Goal: Task Accomplishment & Management: Manage account settings

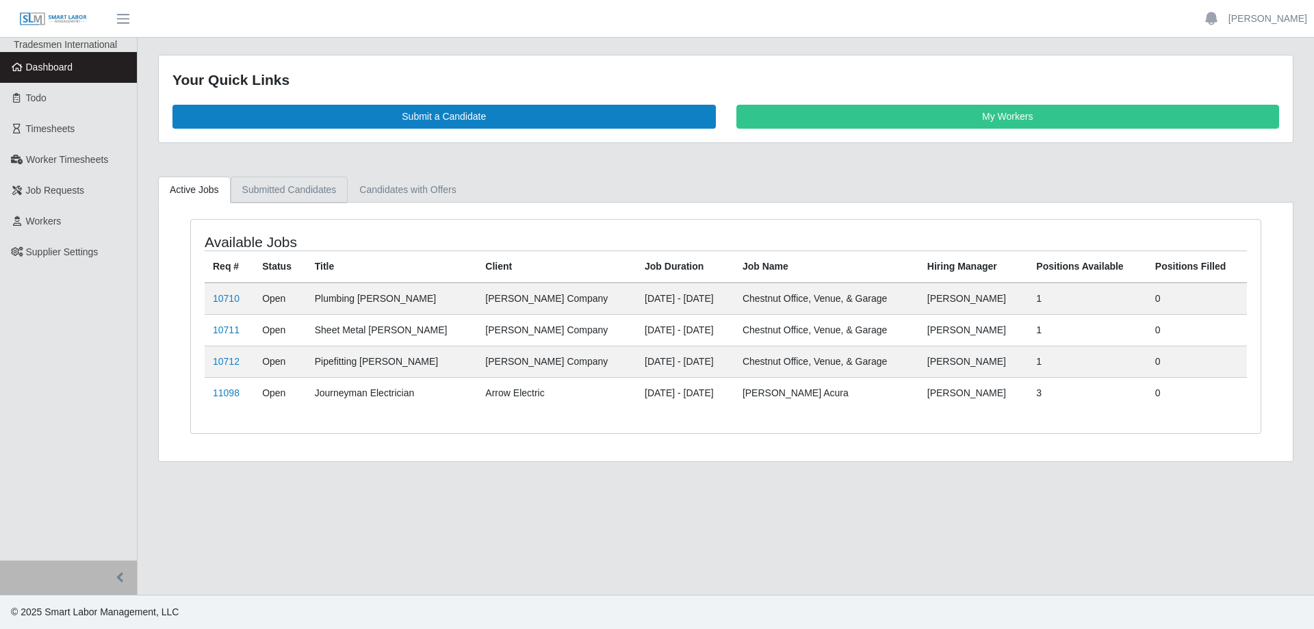
click at [268, 191] on link "Submitted Candidates" at bounding box center [290, 190] width 118 height 27
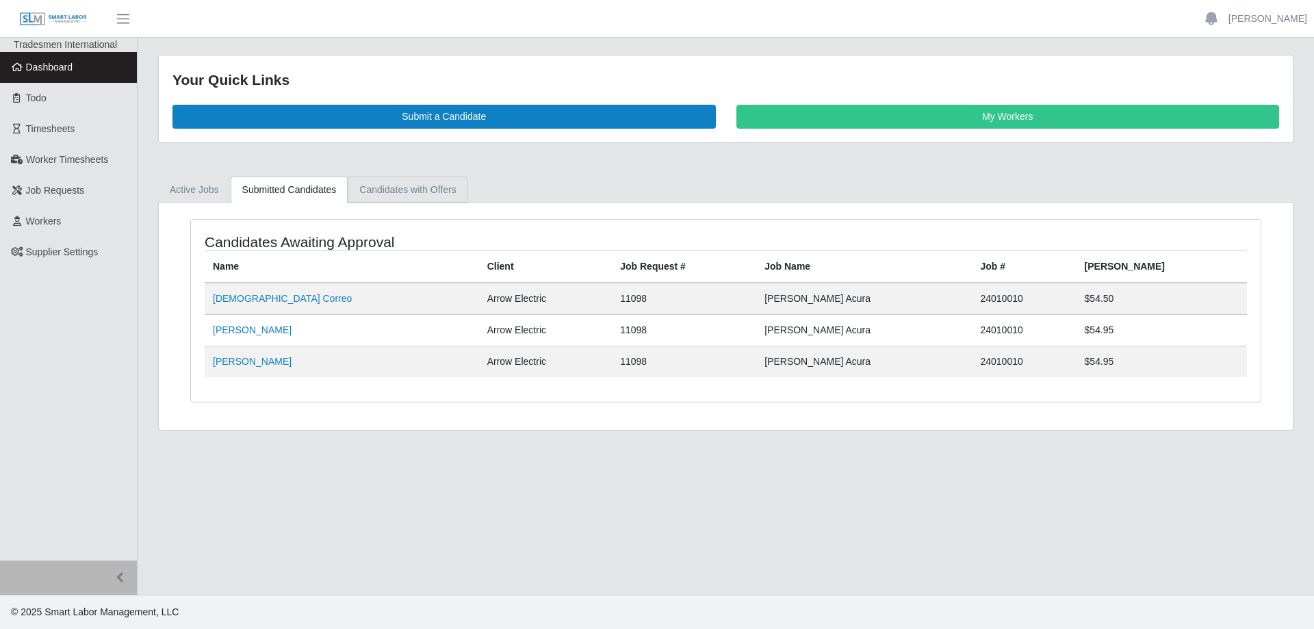
click at [368, 189] on link "Candidates with Offers" at bounding box center [408, 190] width 120 height 27
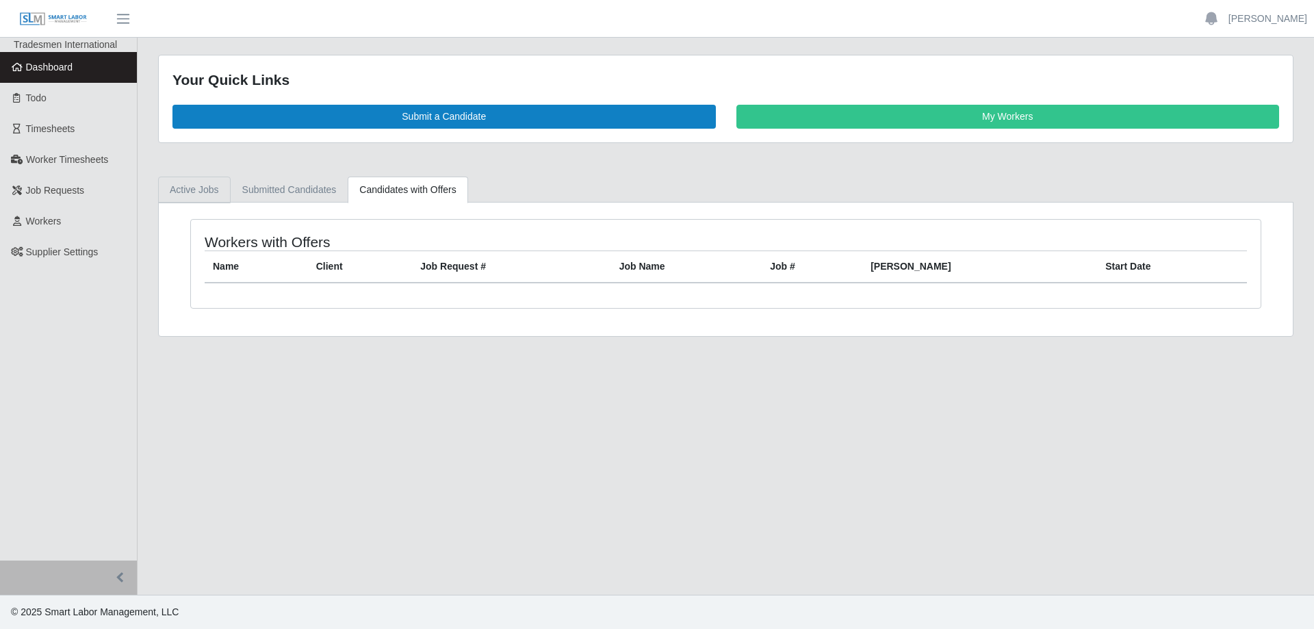
click at [172, 187] on link "Active Jobs" at bounding box center [194, 190] width 73 height 27
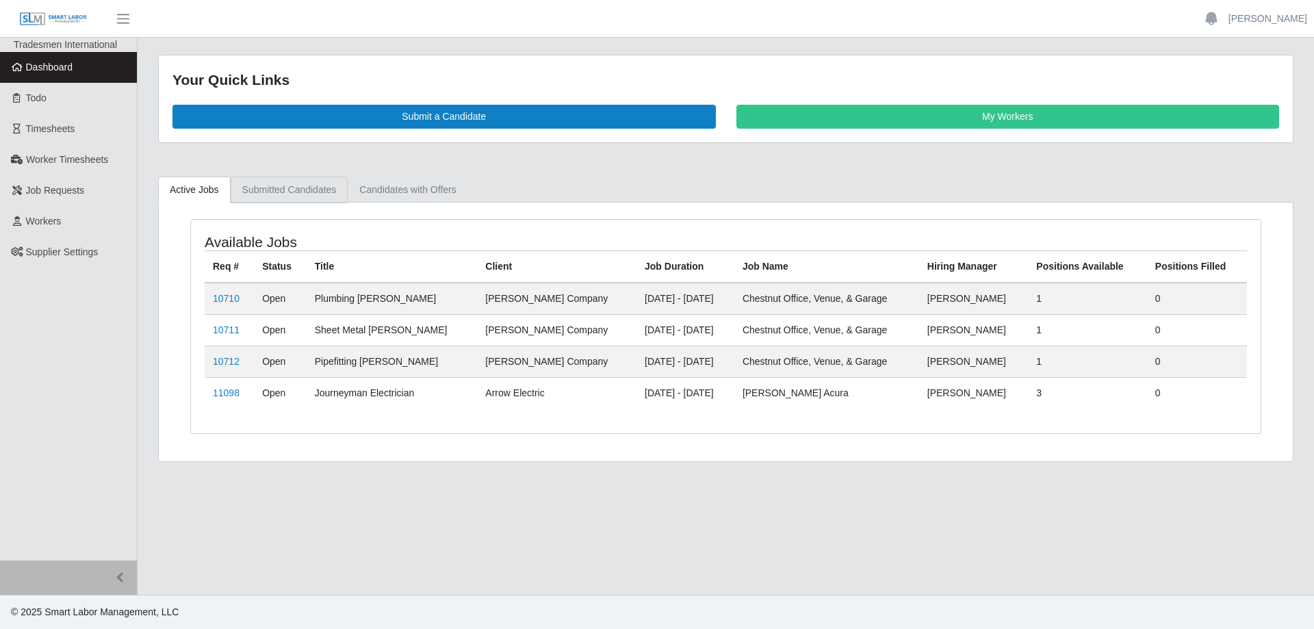
click at [320, 193] on link "Submitted Candidates" at bounding box center [290, 190] width 118 height 27
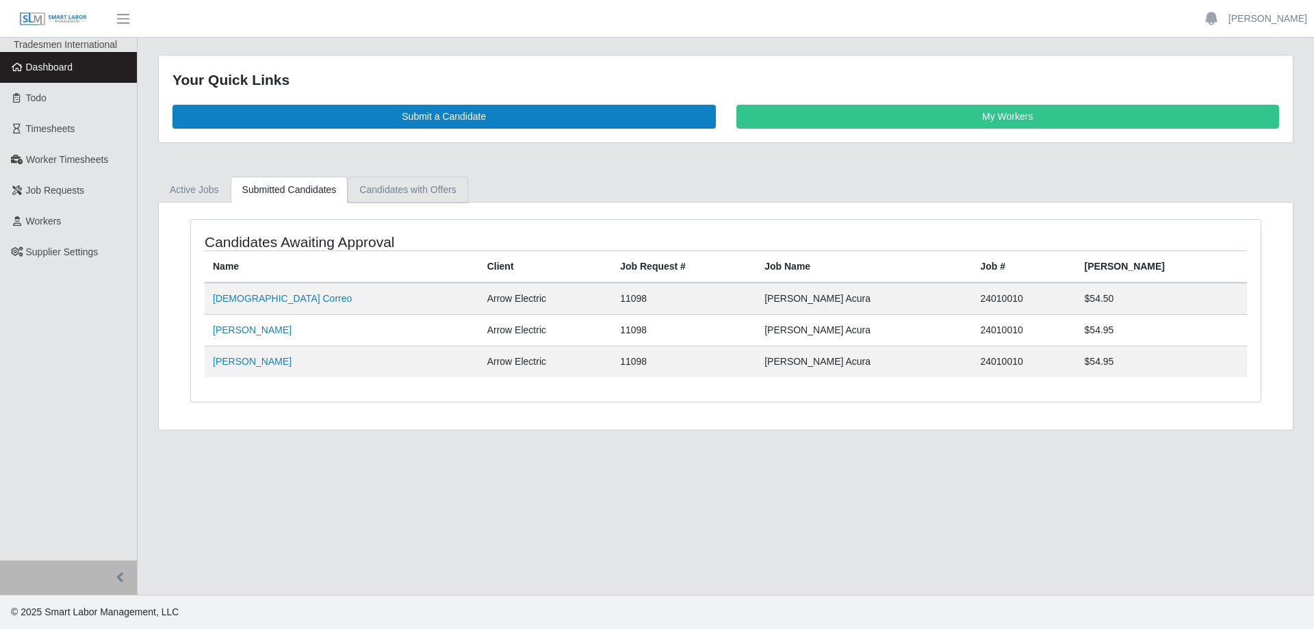
click at [403, 192] on link "Candidates with Offers" at bounding box center [408, 190] width 120 height 27
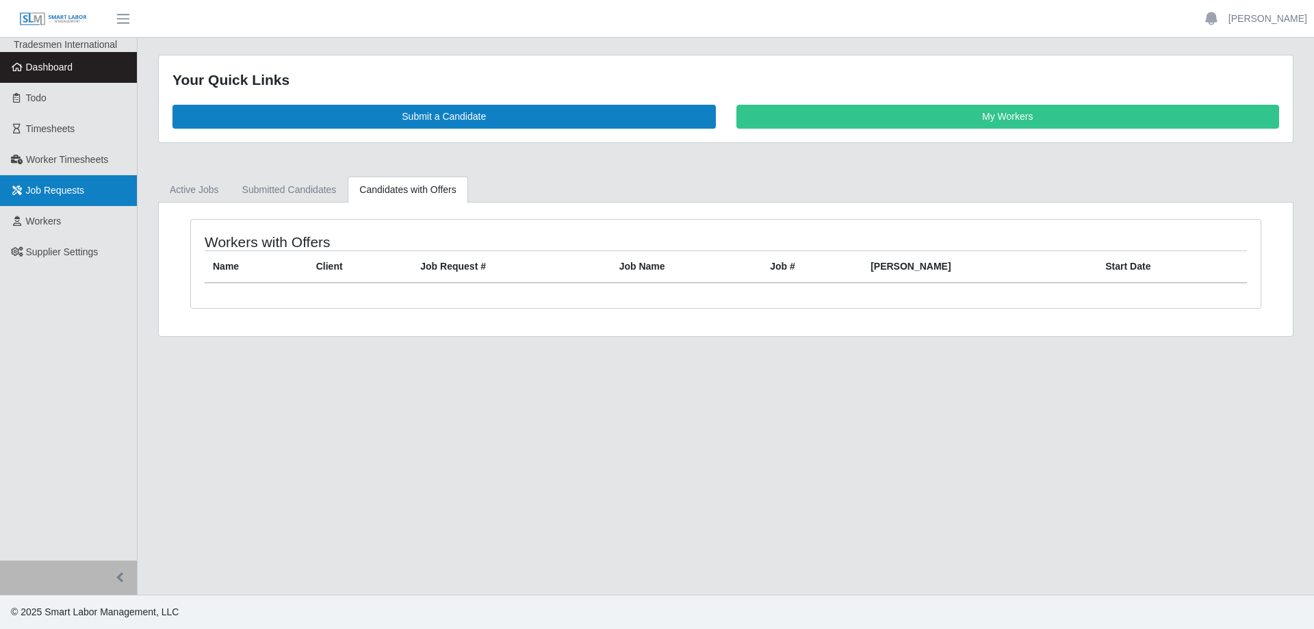
click at [69, 193] on span "Job Requests" at bounding box center [55, 190] width 59 height 11
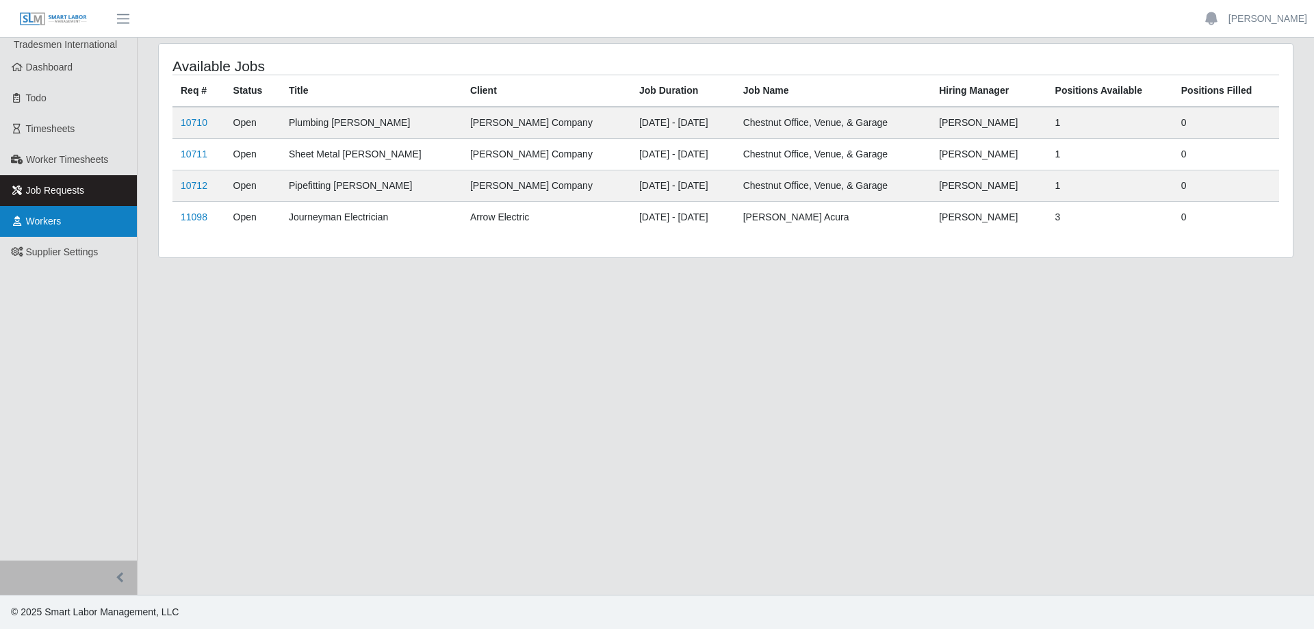
click at [67, 226] on link "Workers" at bounding box center [68, 221] width 137 height 31
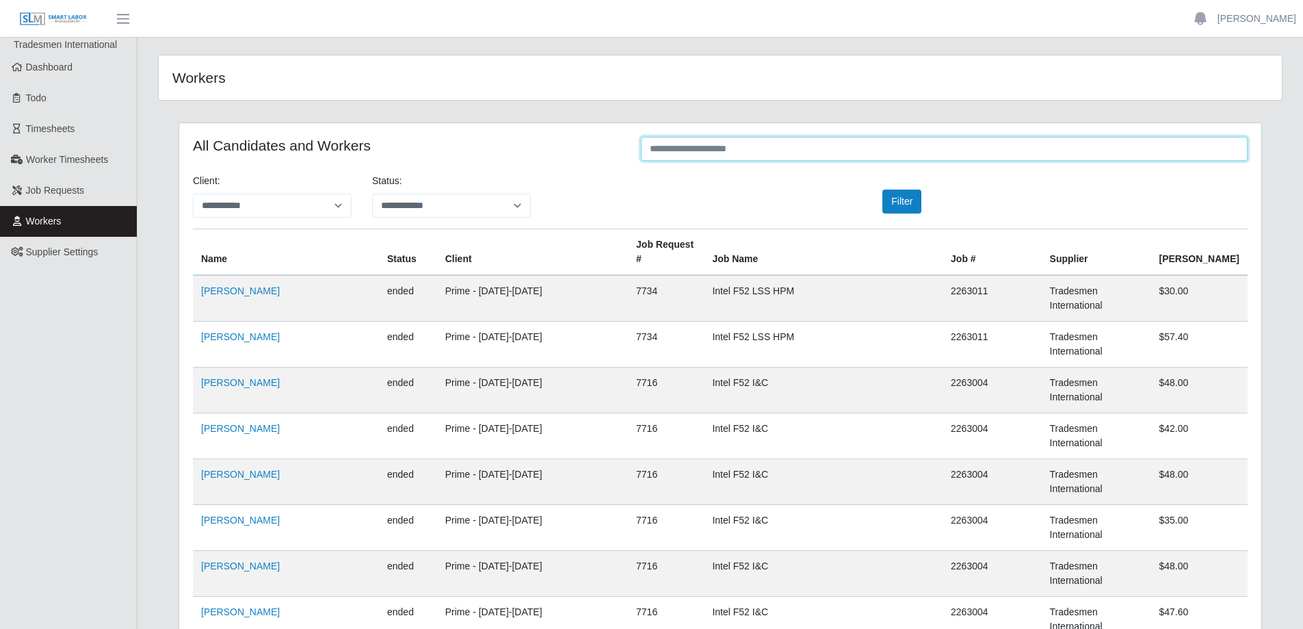
click at [923, 142] on input "text" at bounding box center [944, 149] width 607 height 24
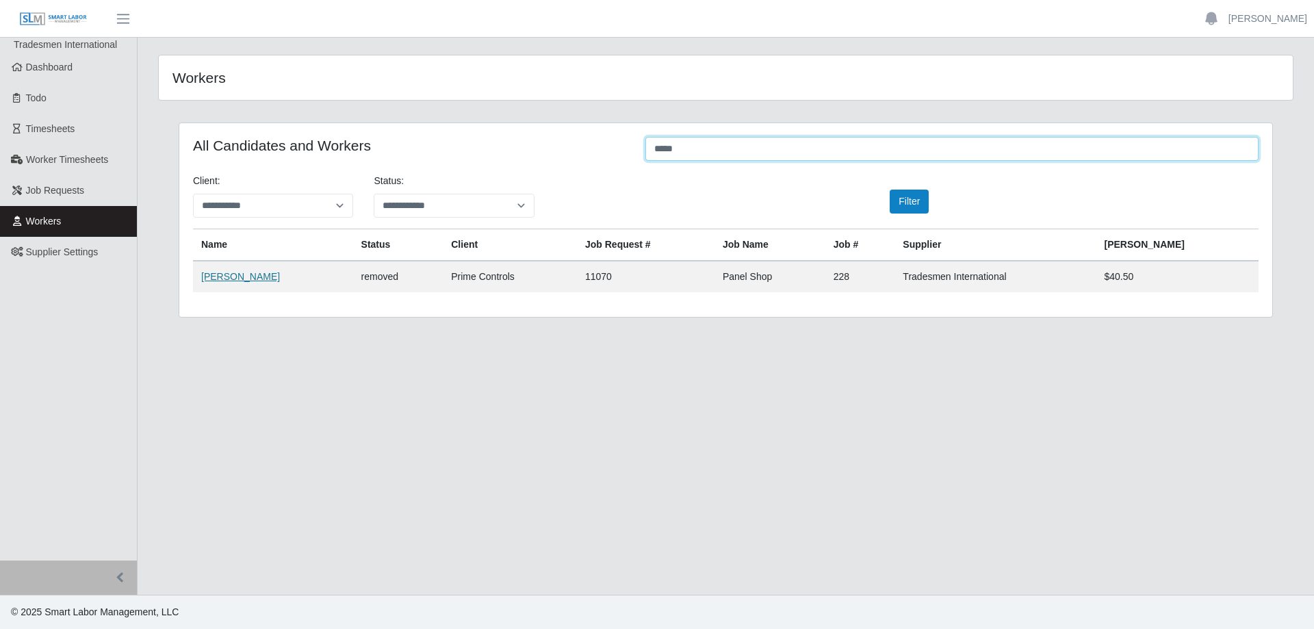
type input "*****"
click at [218, 276] on link "Christopher Cowan" at bounding box center [240, 276] width 79 height 11
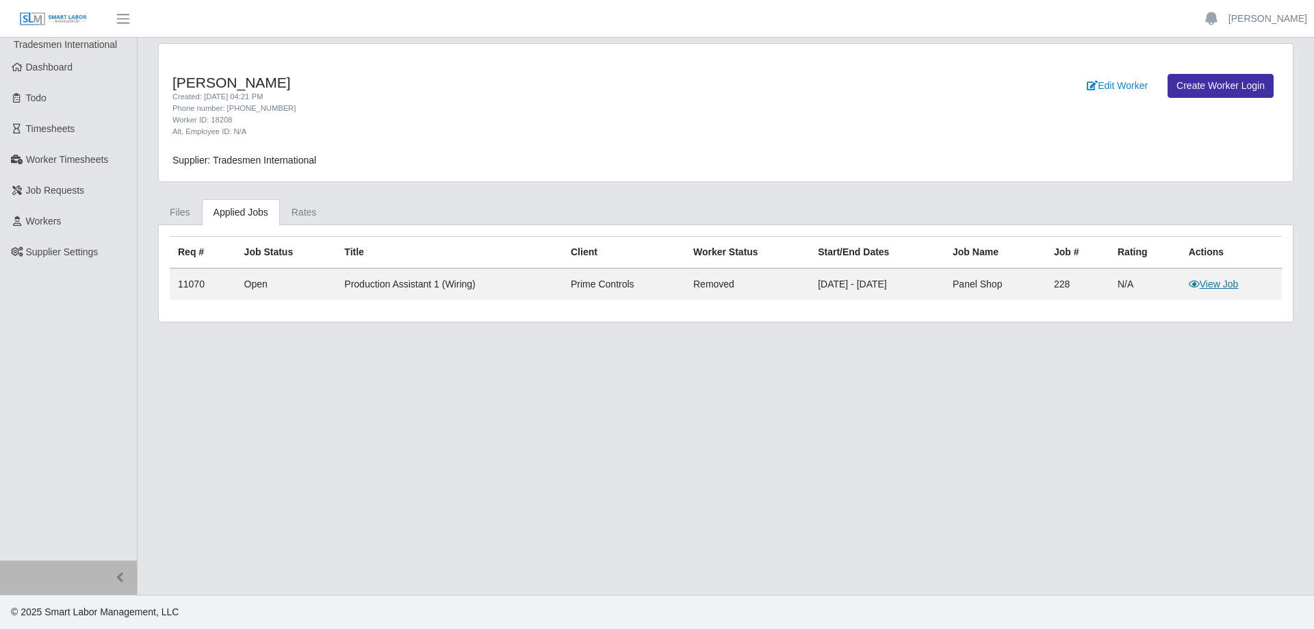
click at [1230, 284] on link "View Job" at bounding box center [1214, 283] width 50 height 11
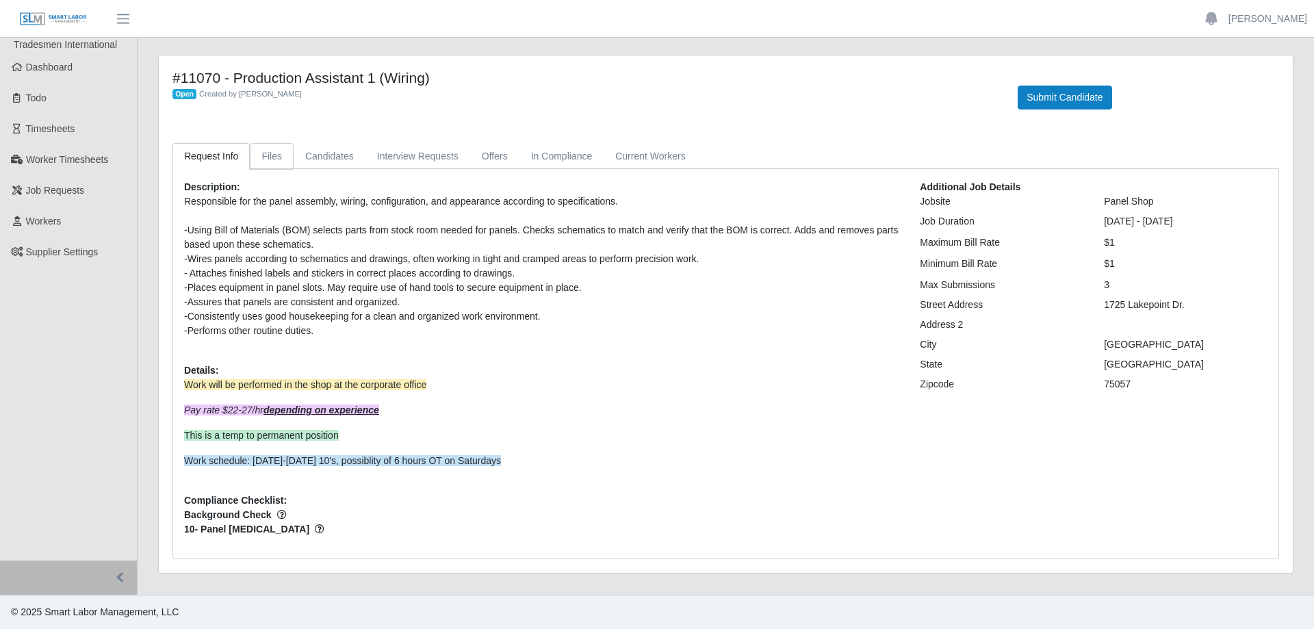
click at [268, 152] on link "Files" at bounding box center [272, 156] width 44 height 27
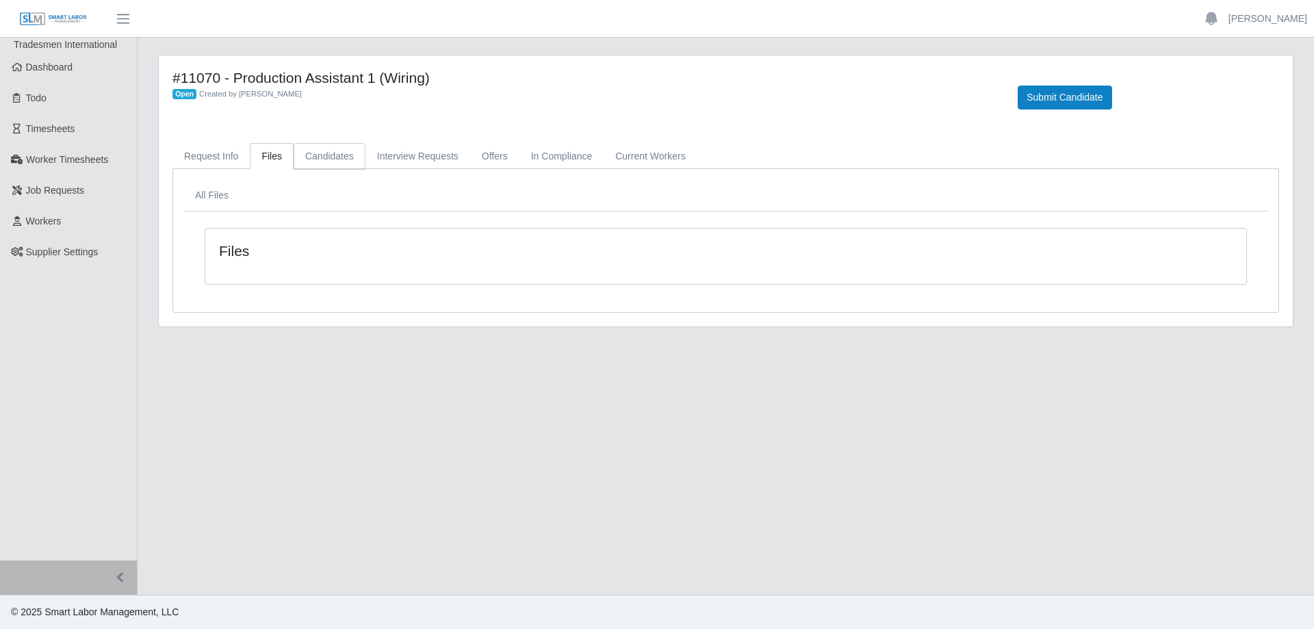
click at [319, 153] on link "Candidates" at bounding box center [330, 156] width 72 height 27
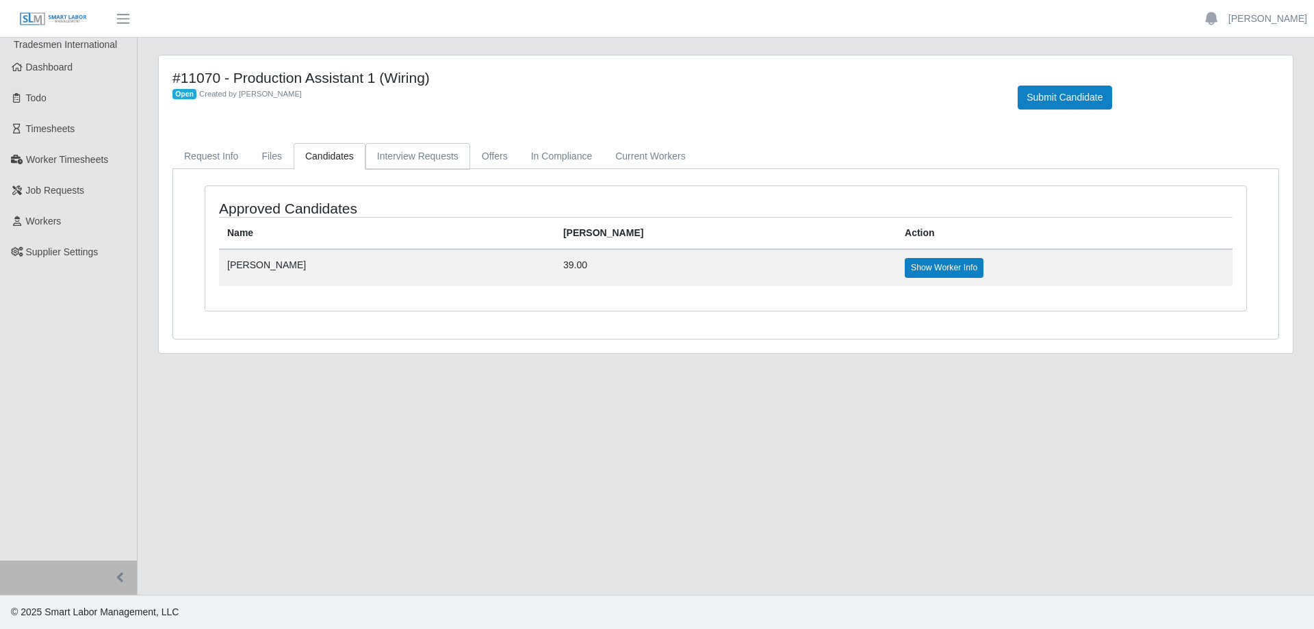
click at [424, 157] on link "Interview Requests" at bounding box center [417, 156] width 105 height 27
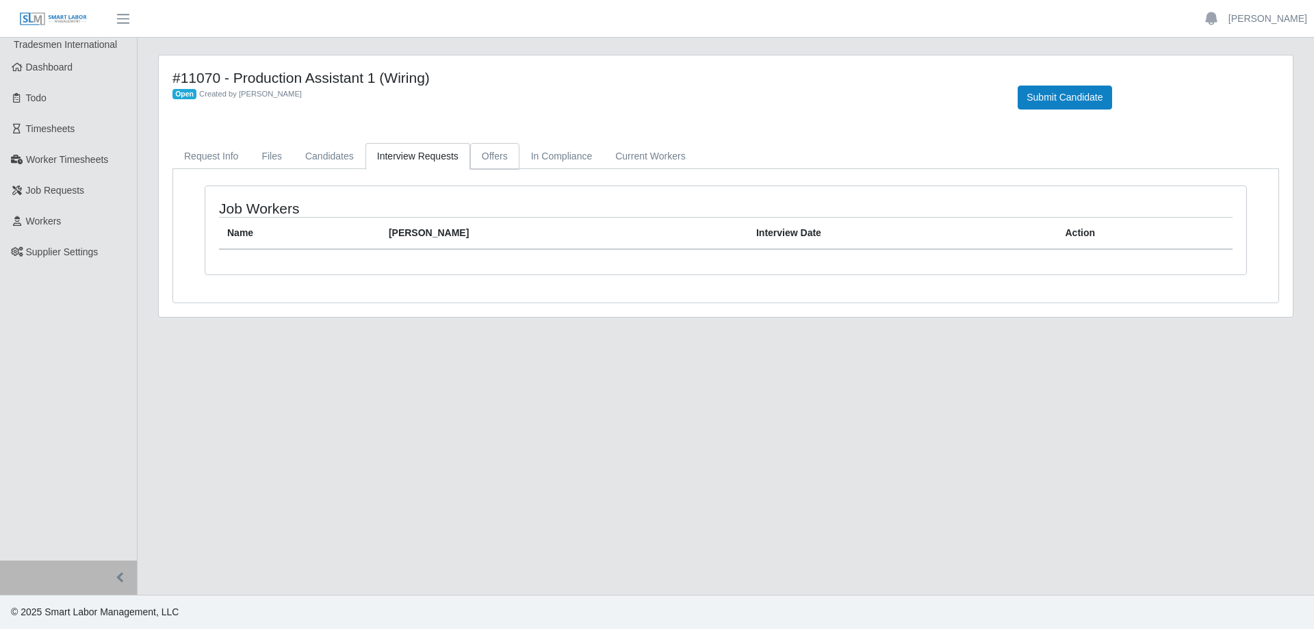
click at [507, 157] on link "Offers" at bounding box center [494, 156] width 49 height 27
click at [571, 156] on link "In Compliance" at bounding box center [561, 156] width 85 height 27
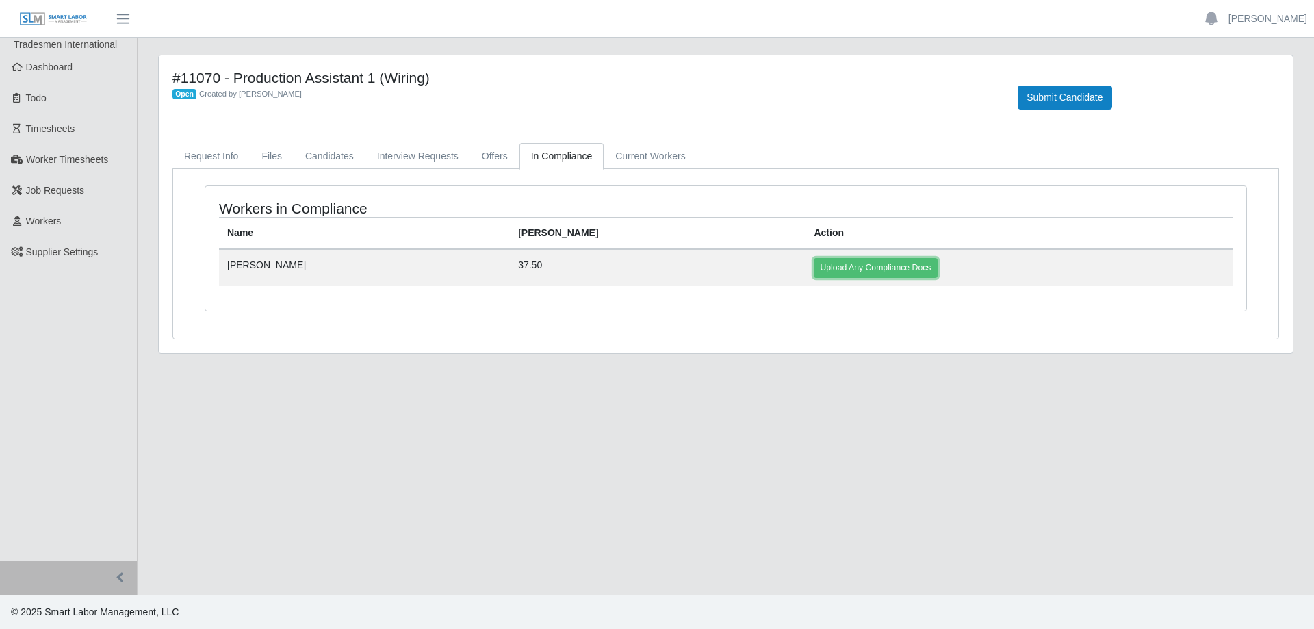
click at [814, 270] on link "Upload Any Compliance Docs" at bounding box center [875, 267] width 123 height 19
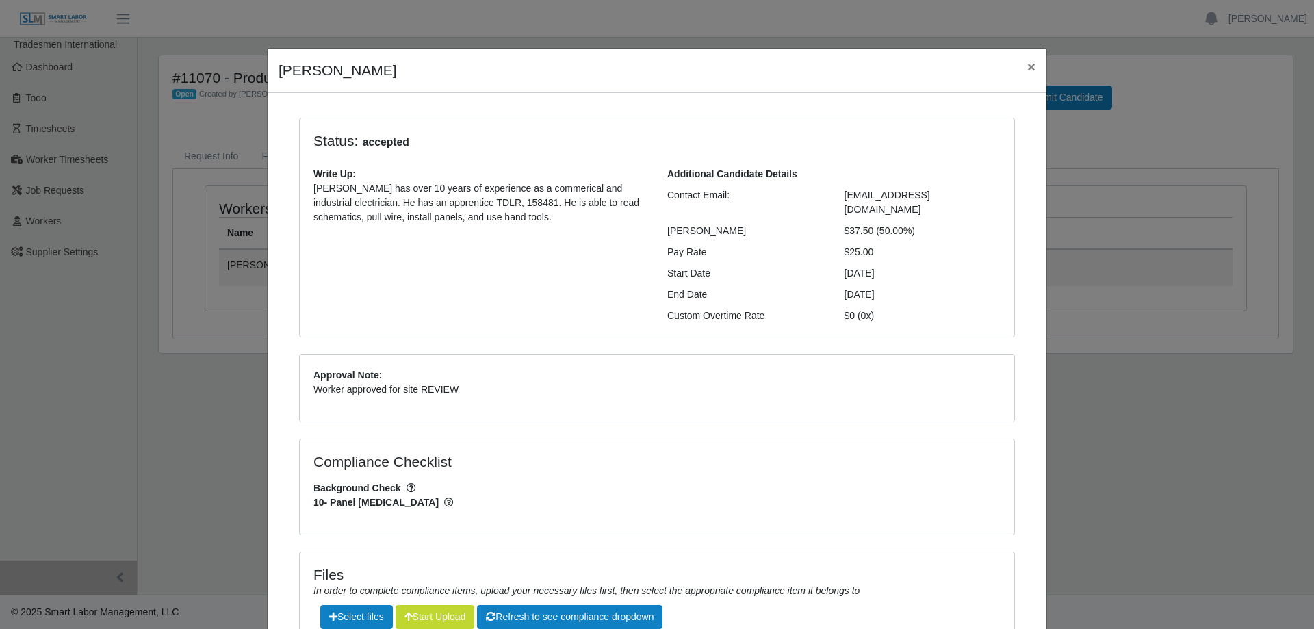
scroll to position [137, 0]
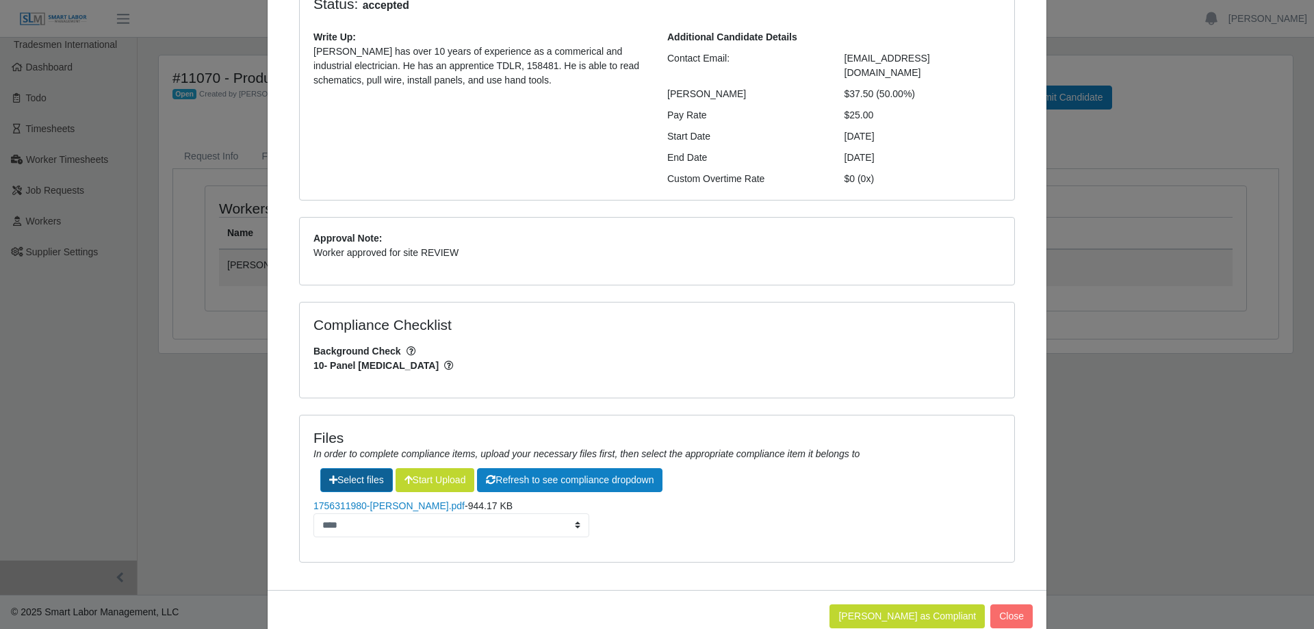
click at [341, 469] on label"] at bounding box center [356, 480] width 71 height 23
click at [384, 610] on input "file" at bounding box center [384, 610] width 1 height 1
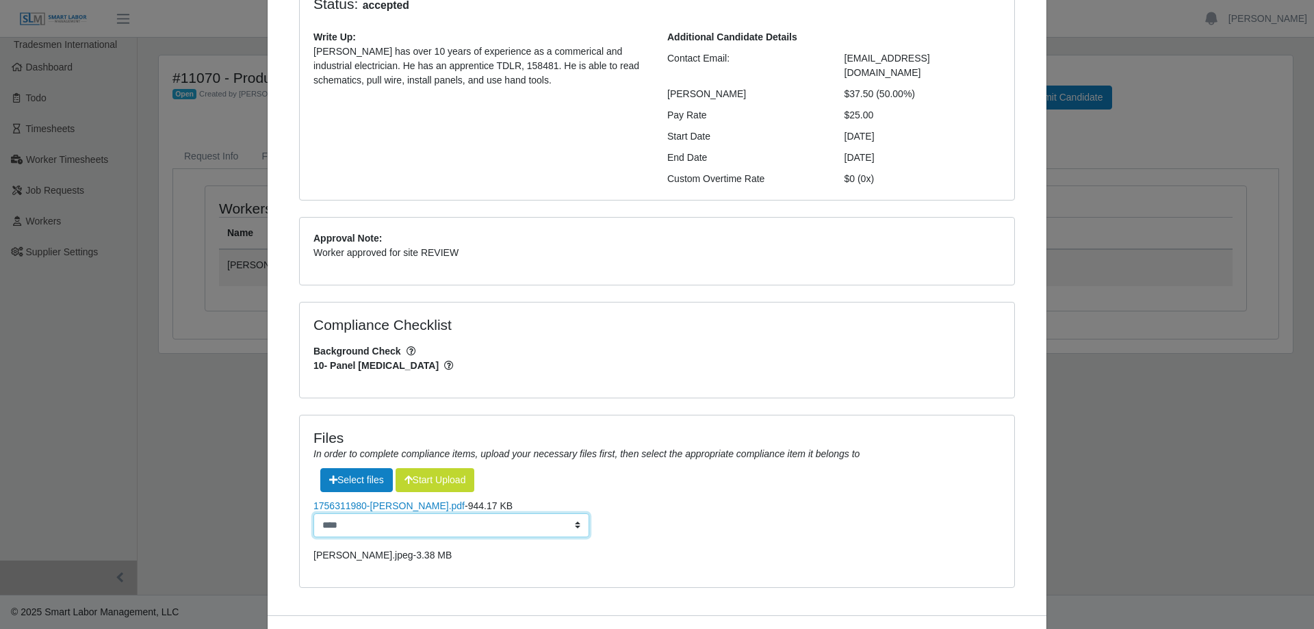
click at [569, 513] on select "**********" at bounding box center [451, 525] width 276 height 24
click at [452, 468] on button "Start Upload" at bounding box center [434, 480] width 79 height 24
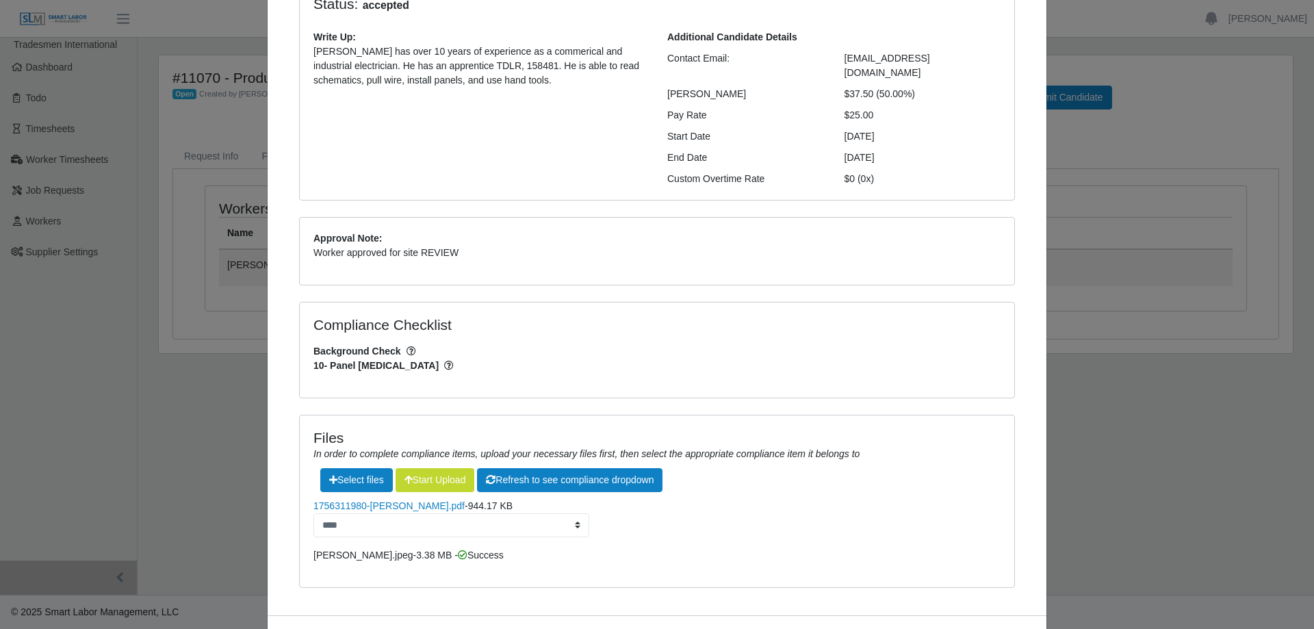
scroll to position [181, 0]
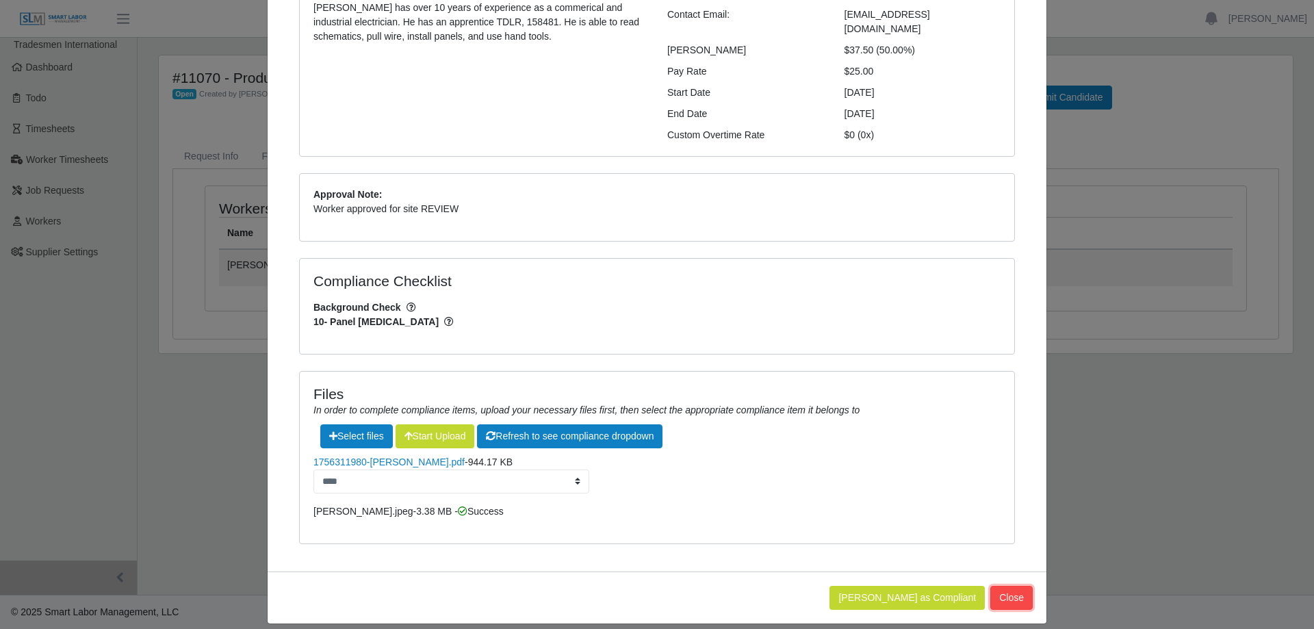
click at [1015, 586] on button "Close" at bounding box center [1011, 598] width 42 height 24
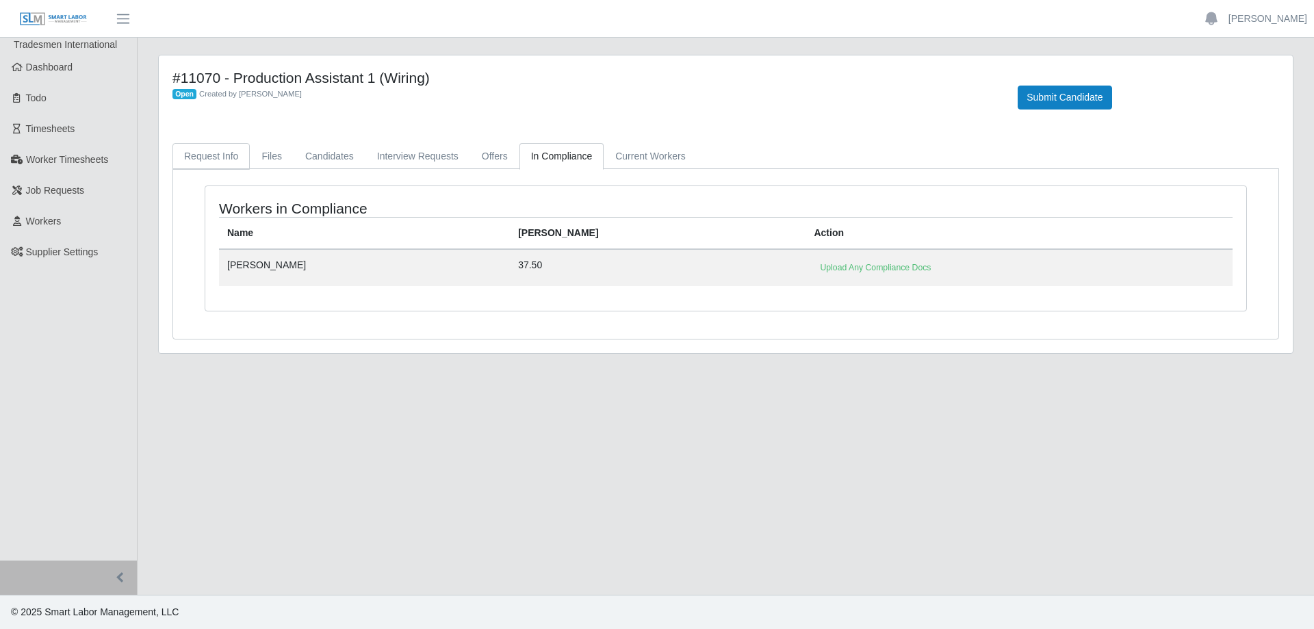
click at [203, 157] on link "Request Info" at bounding box center [210, 156] width 77 height 27
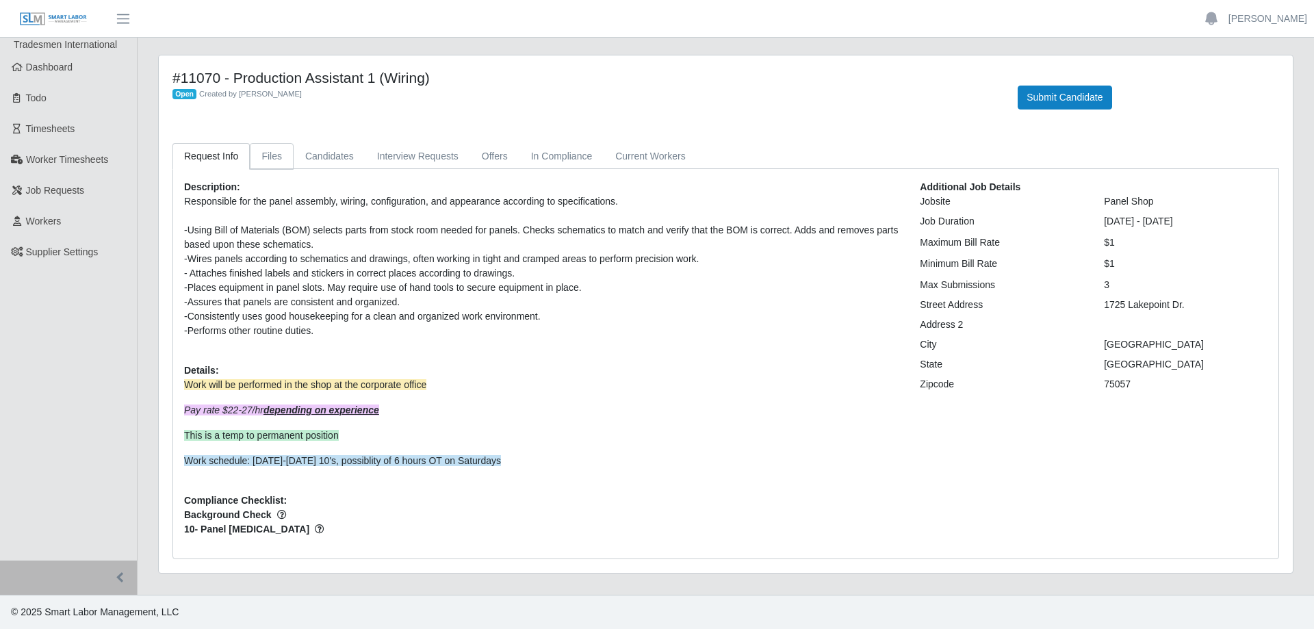
click at [274, 158] on link "Files" at bounding box center [272, 156] width 44 height 27
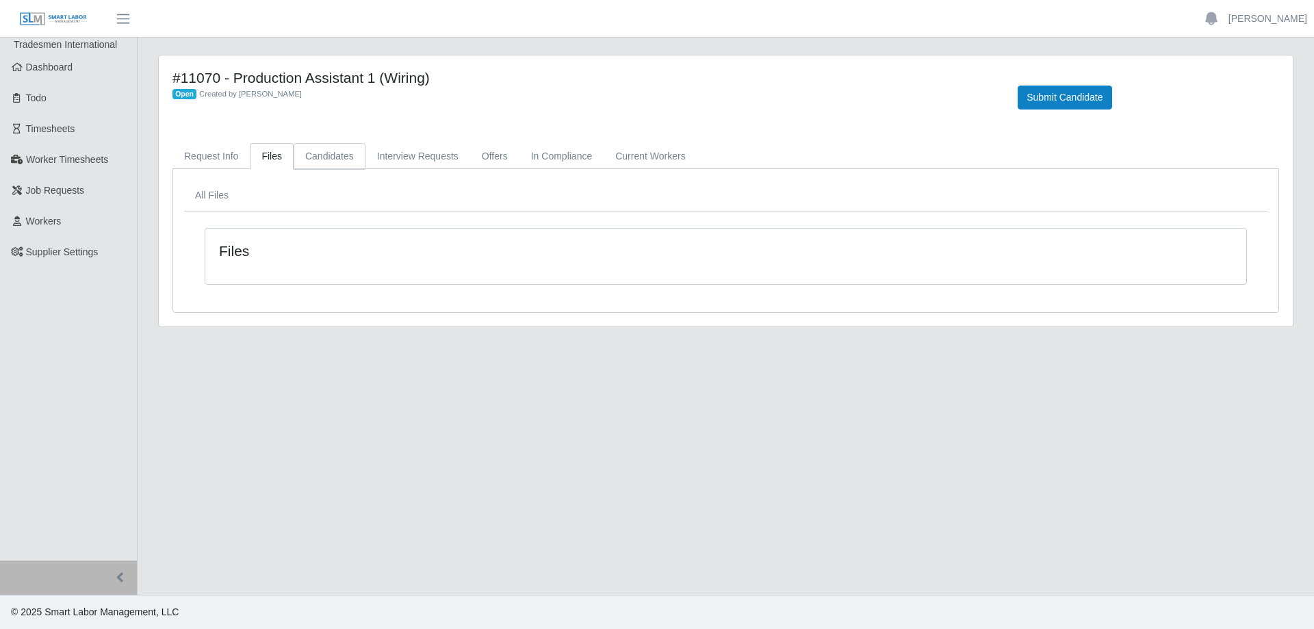
click at [341, 161] on link "Candidates" at bounding box center [330, 156] width 72 height 27
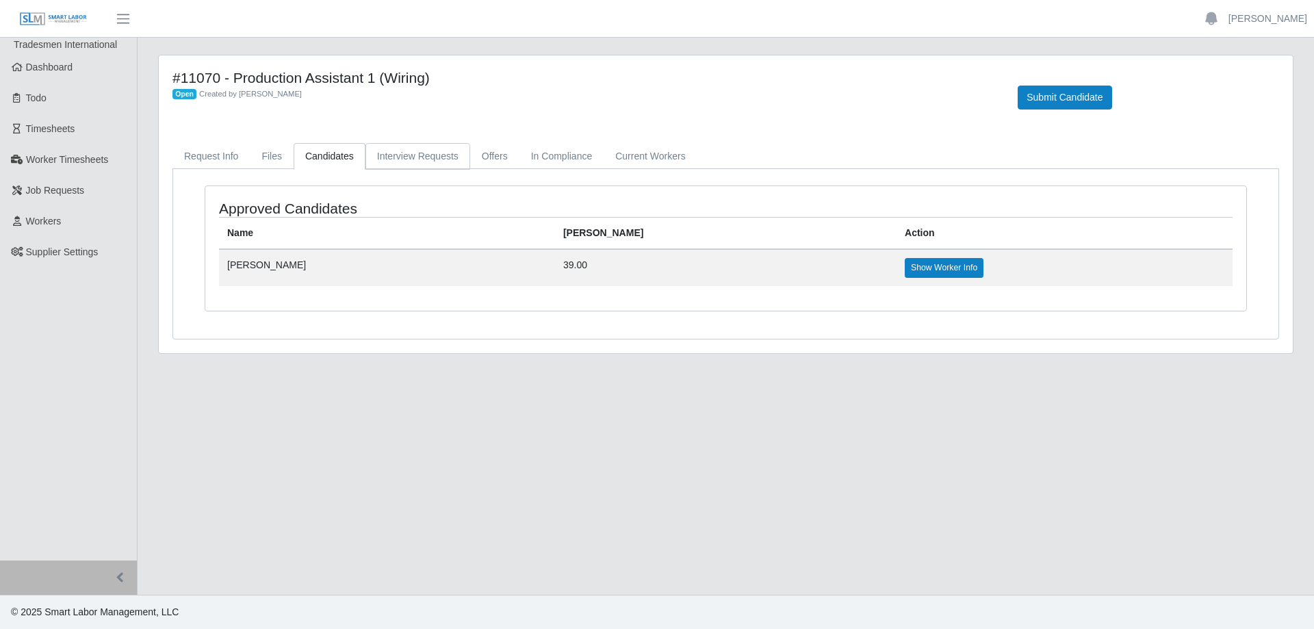
click at [437, 158] on link "Interview Requests" at bounding box center [417, 156] width 105 height 27
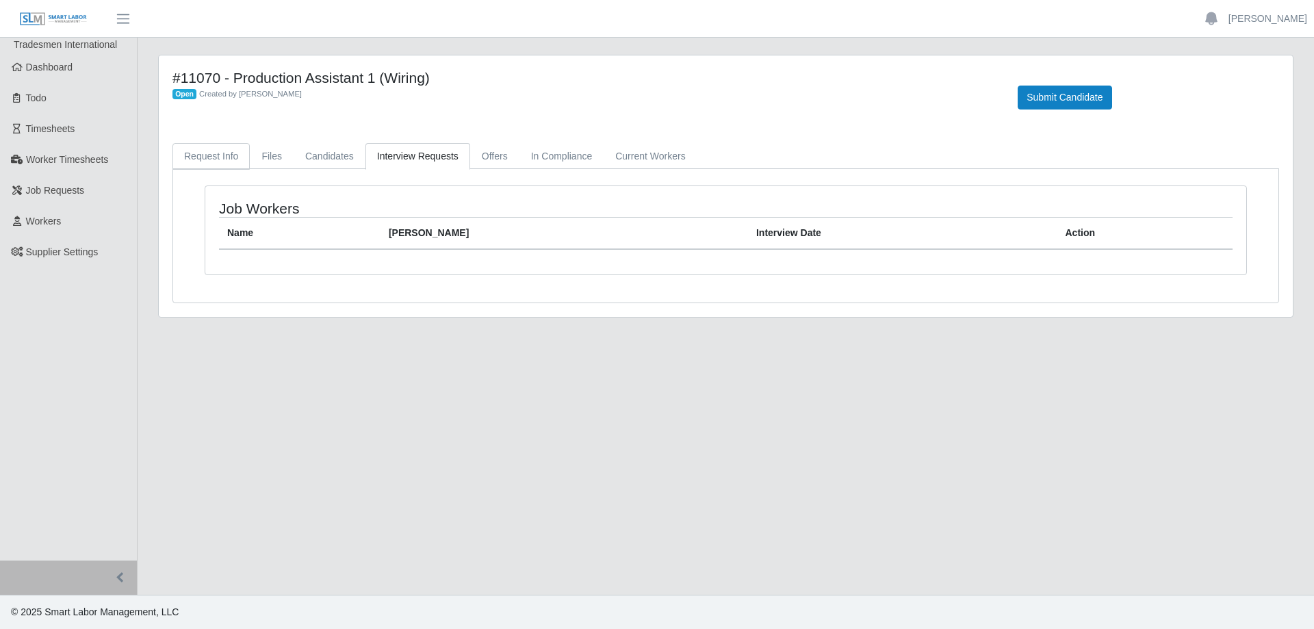
click at [199, 155] on link "Request Info" at bounding box center [210, 156] width 77 height 27
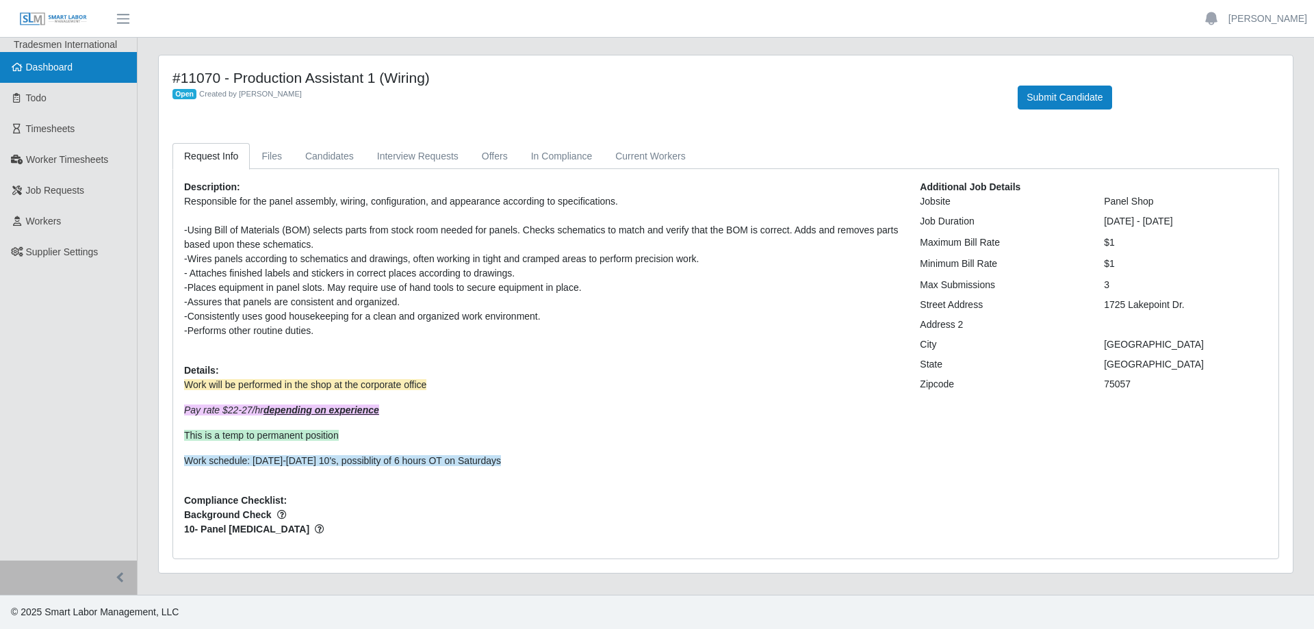
click at [81, 70] on link "Dashboard" at bounding box center [68, 67] width 137 height 31
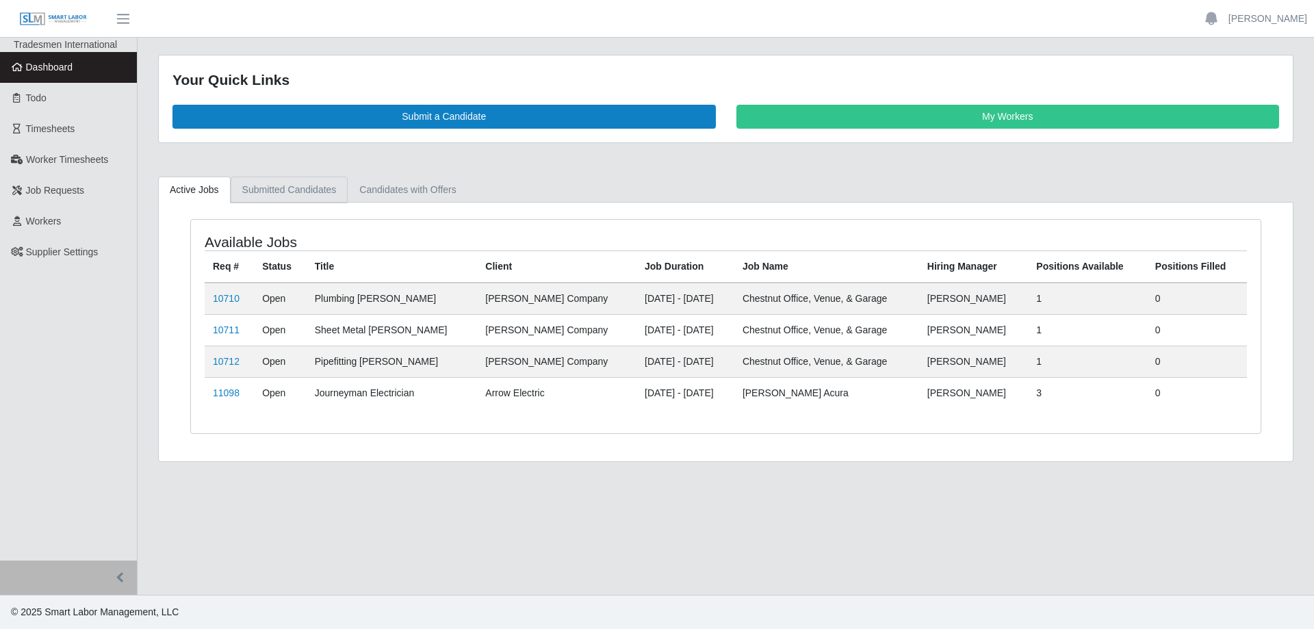
click at [300, 195] on link "Submitted Candidates" at bounding box center [290, 190] width 118 height 27
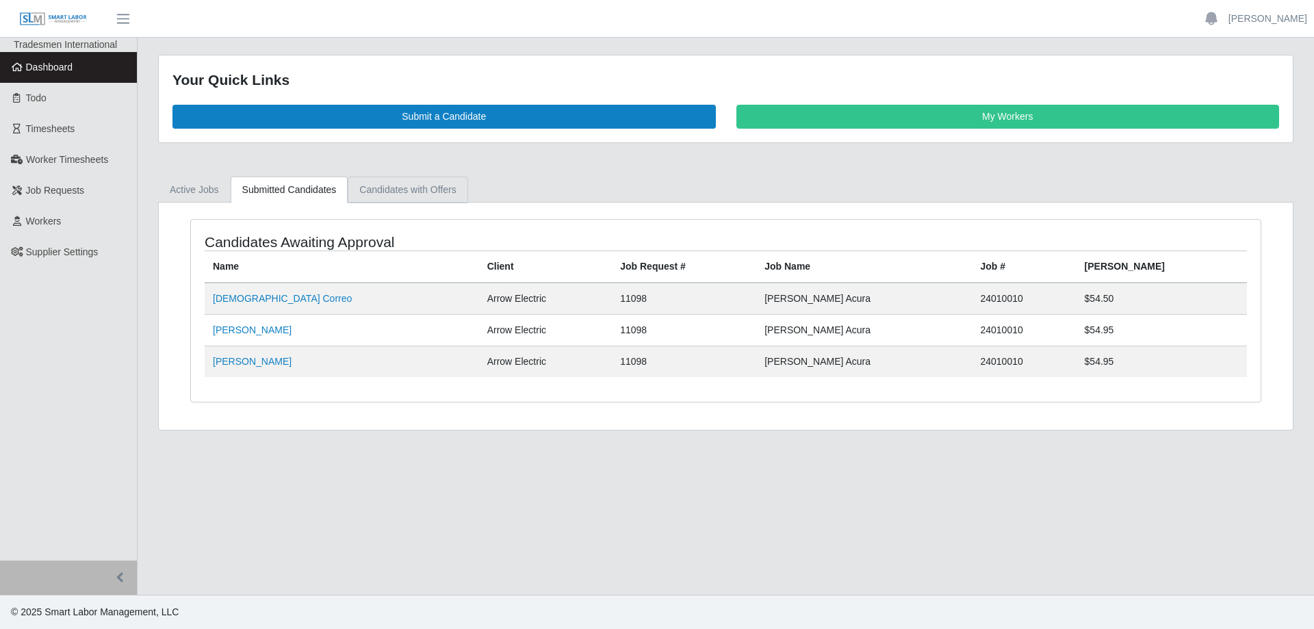
click at [402, 187] on link "Candidates with Offers" at bounding box center [408, 190] width 120 height 27
